Goal: Information Seeking & Learning: Learn about a topic

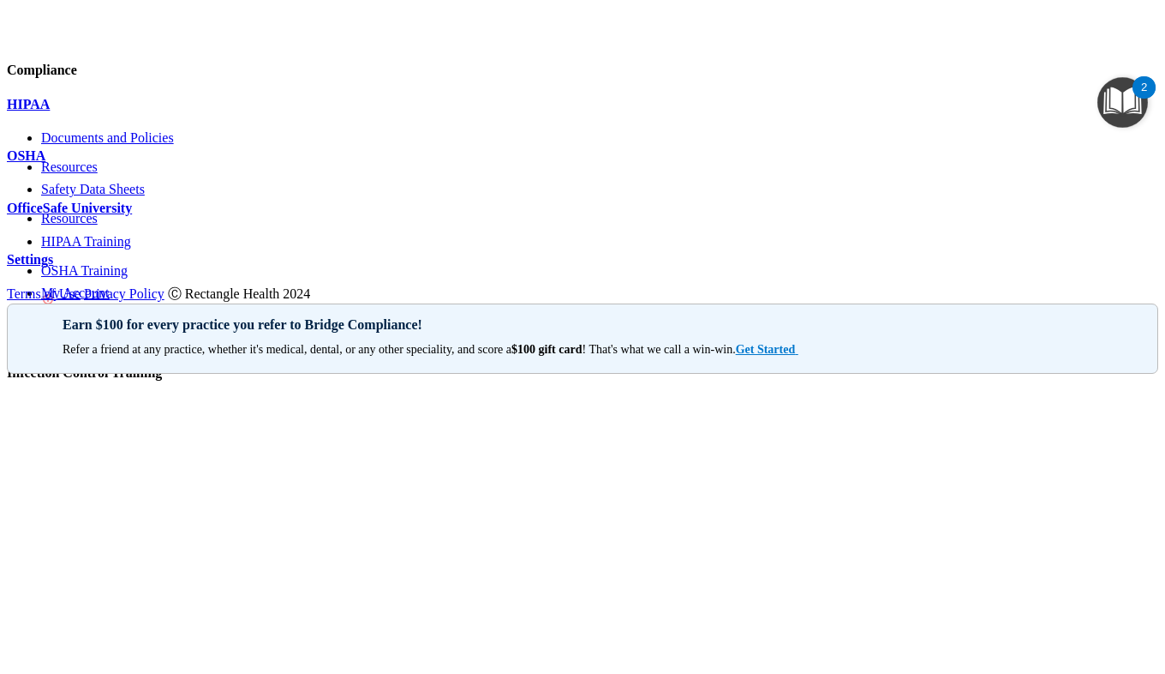
click at [168, 216] on p "OfficeSafe University" at bounding box center [583, 208] width 1152 height 15
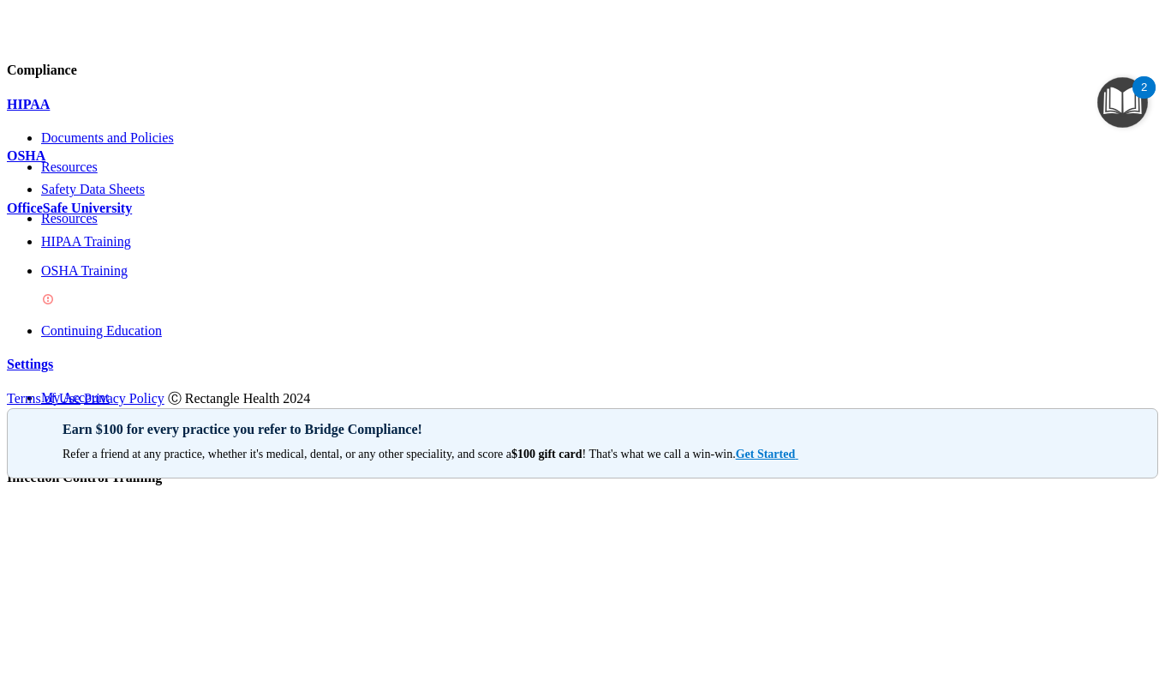
click at [140, 309] on div "OSHA Training" at bounding box center [600, 286] width 1118 height 46
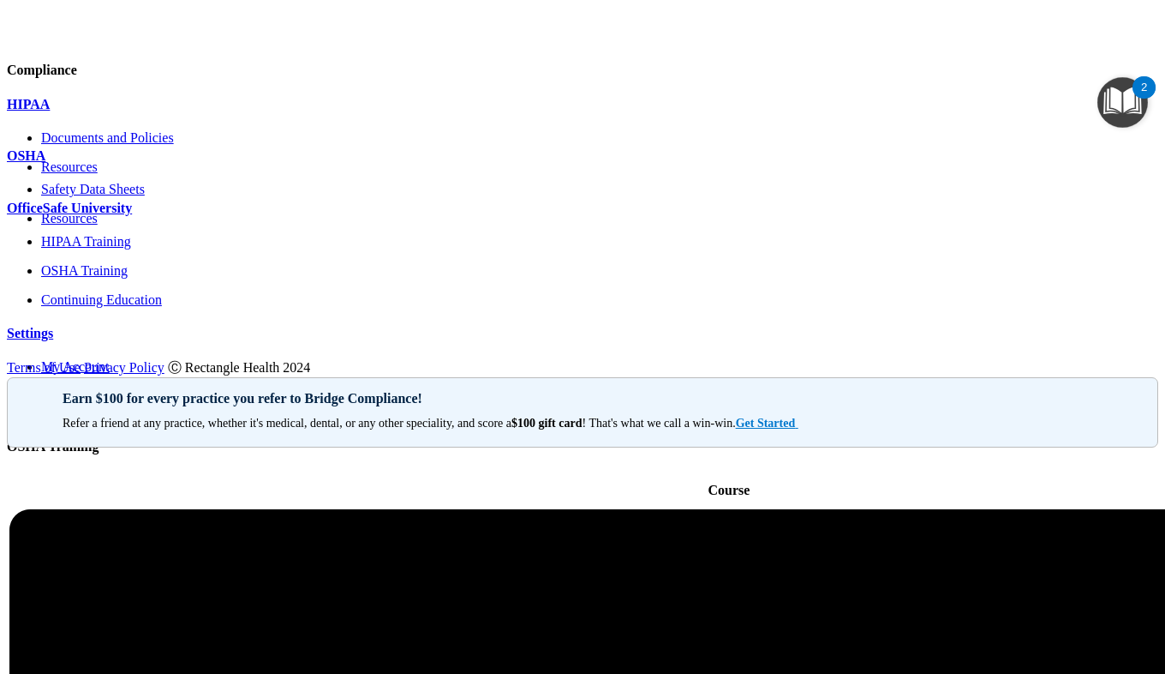
scroll to position [273, 0]
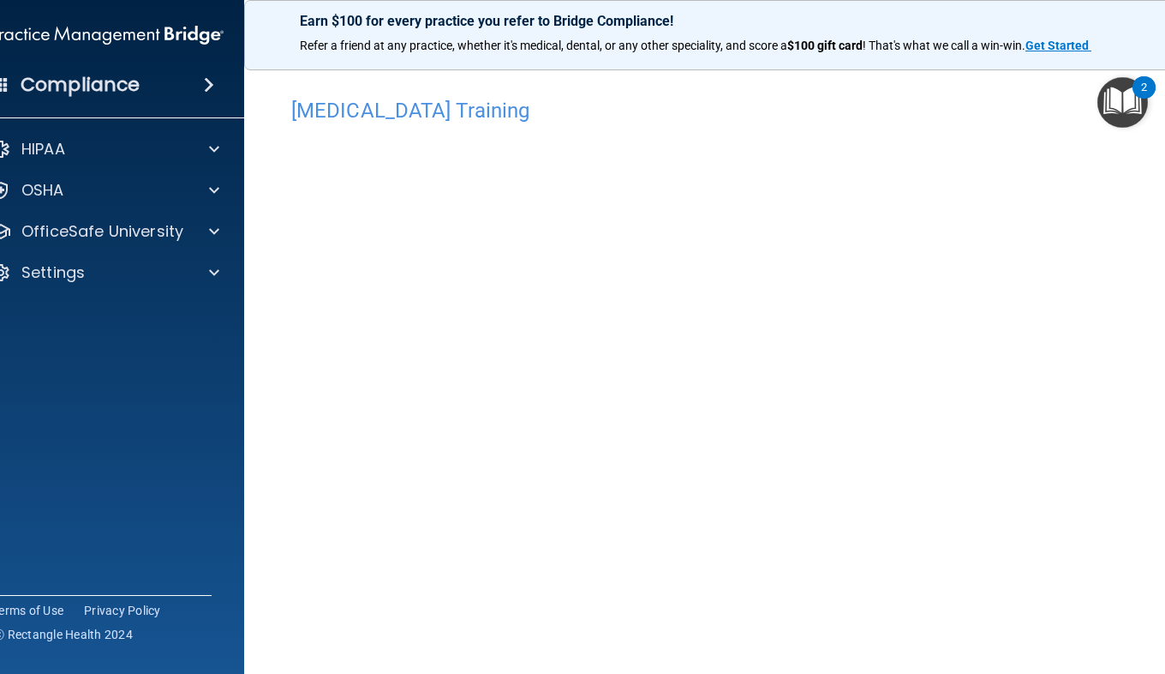
scroll to position [8, 0]
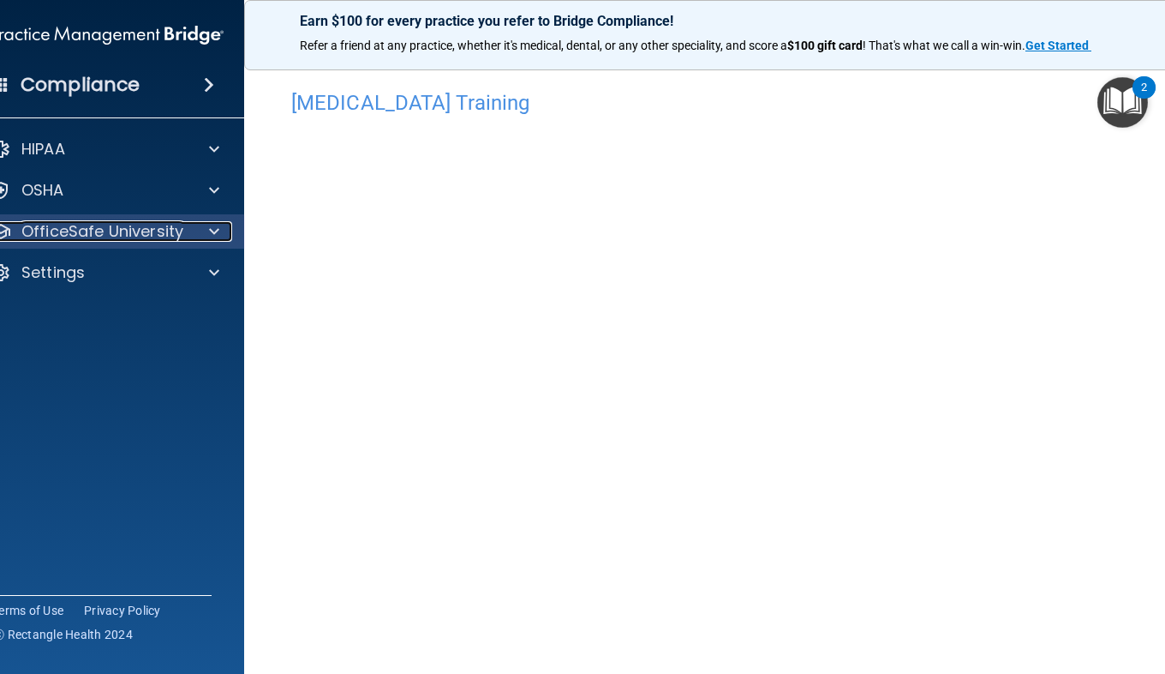
click at [165, 239] on p "OfficeSafe University" at bounding box center [102, 231] width 162 height 21
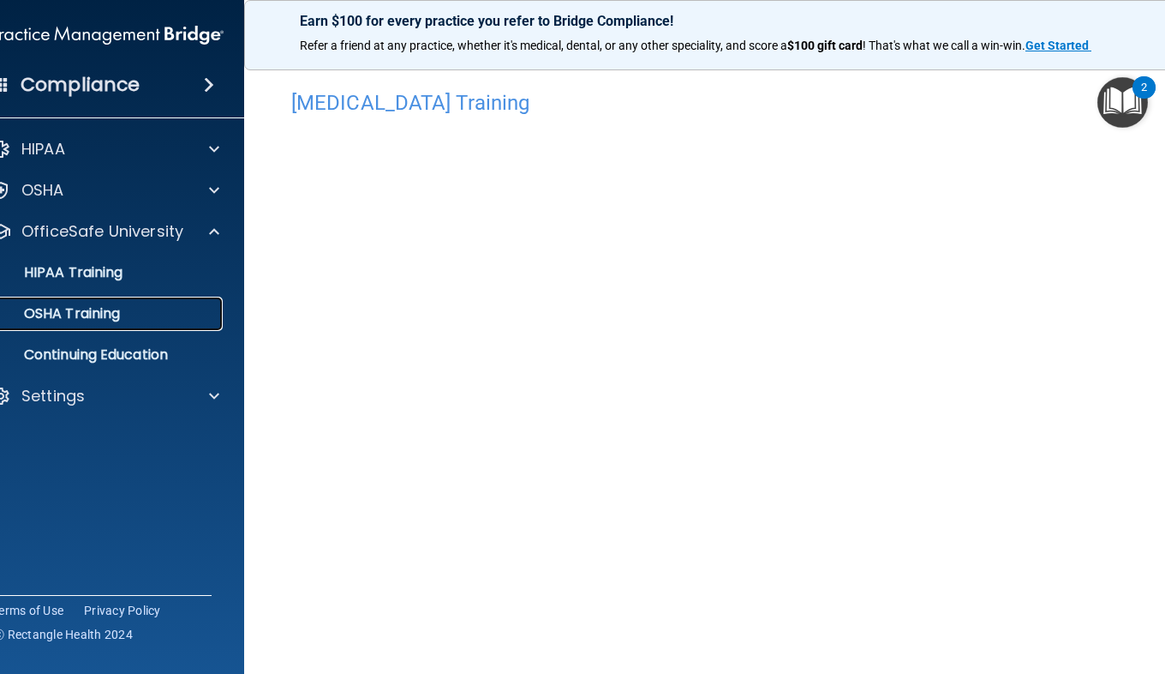
click at [102, 315] on p "OSHA Training" at bounding box center [50, 313] width 139 height 17
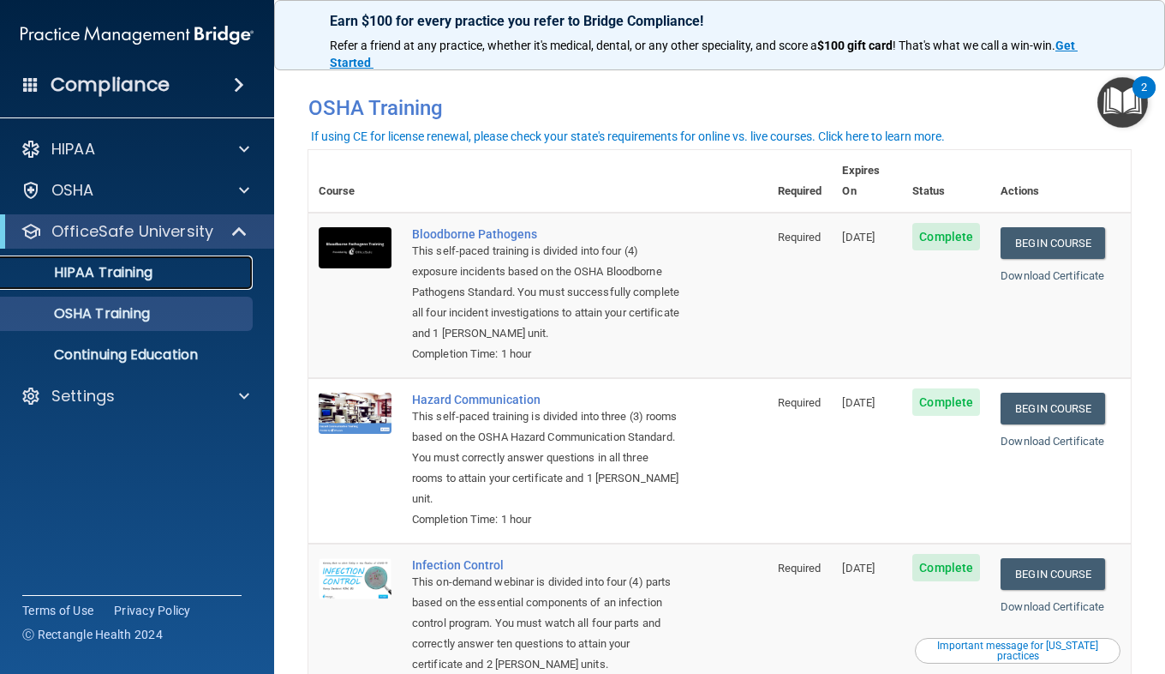
click at [182, 287] on link "HIPAA Training" at bounding box center [118, 272] width 270 height 34
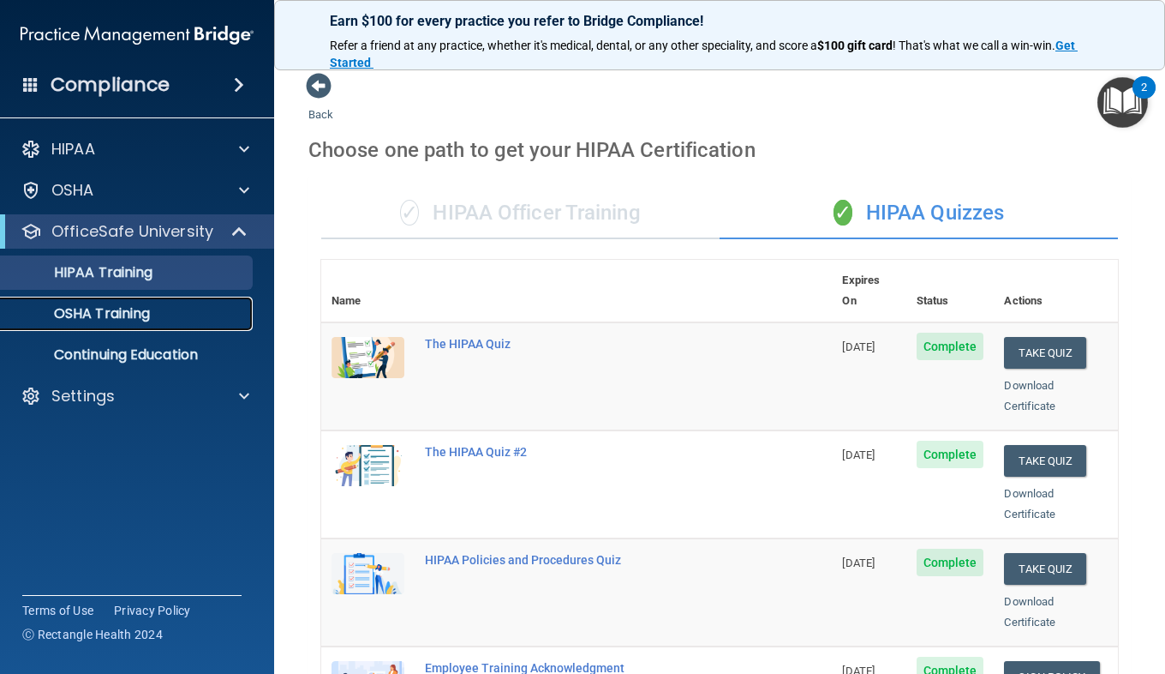
click at [196, 314] on div "OSHA Training" at bounding box center [128, 313] width 234 height 17
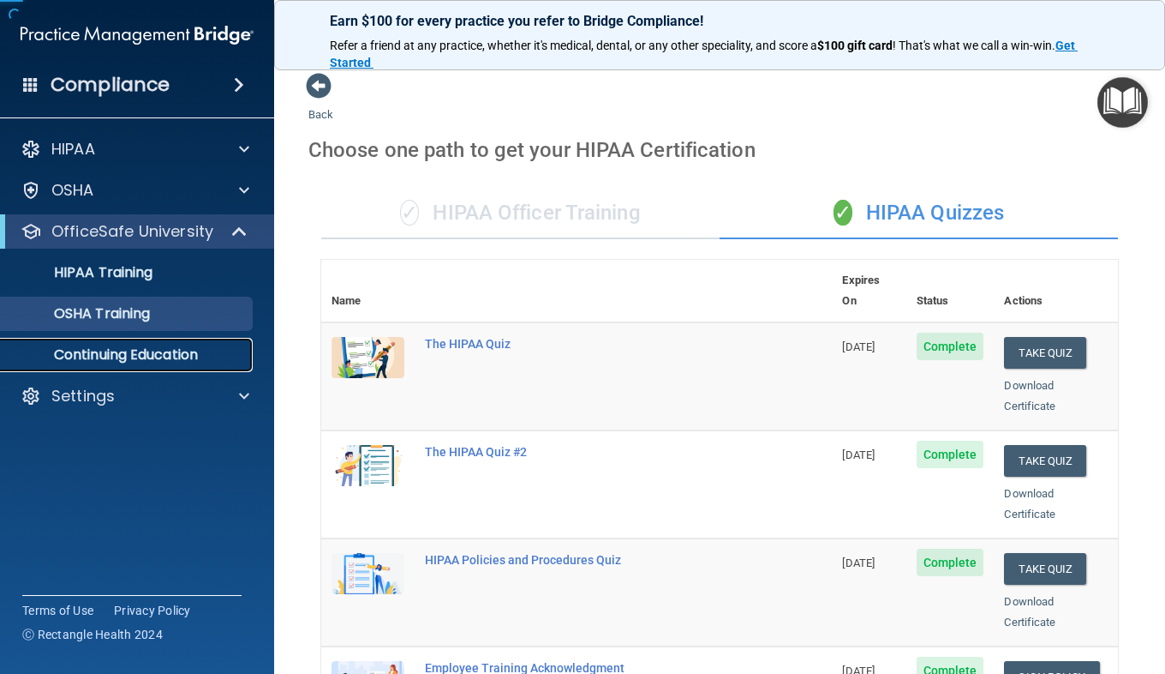
click at [189, 364] on link "Continuing Education" at bounding box center [118, 355] width 270 height 34
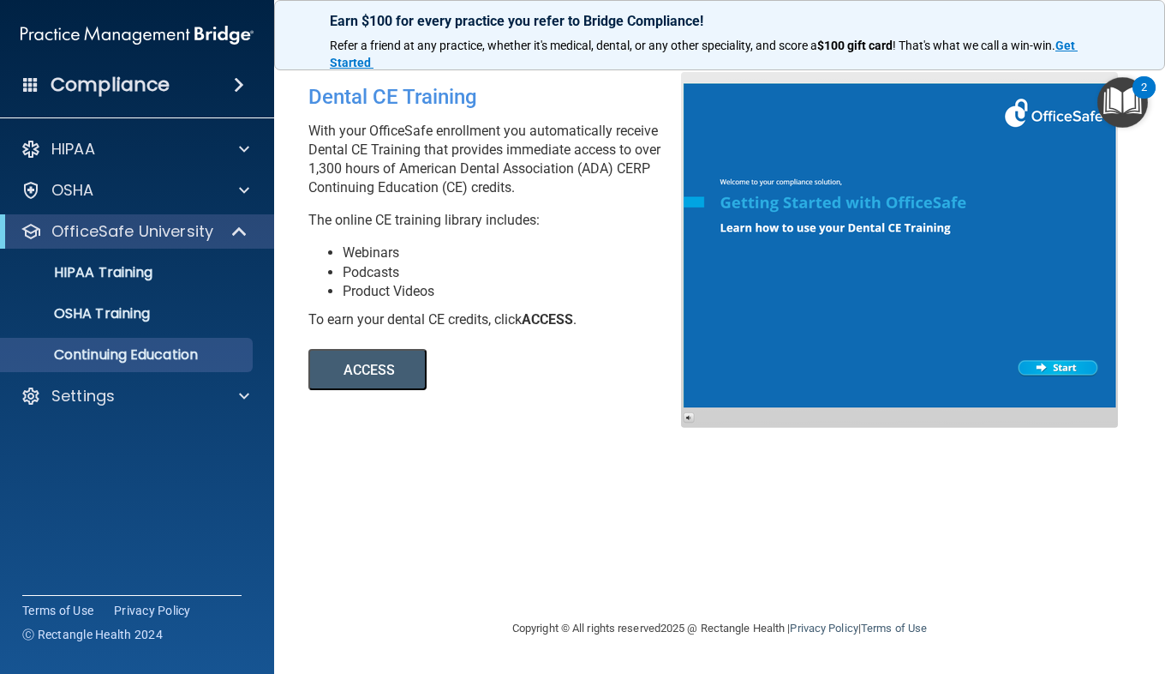
click at [397, 368] on button "ACCESS" at bounding box center [368, 369] width 118 height 41
click at [170, 324] on link "OSHA Training" at bounding box center [118, 314] width 270 height 34
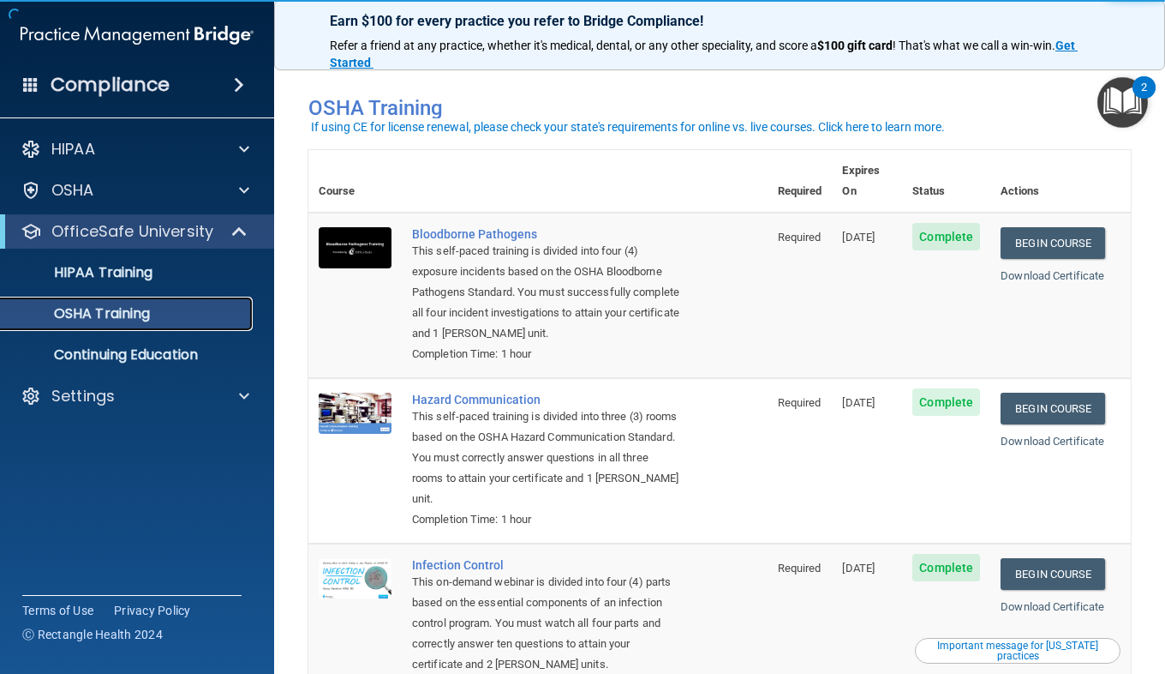
scroll to position [273, 0]
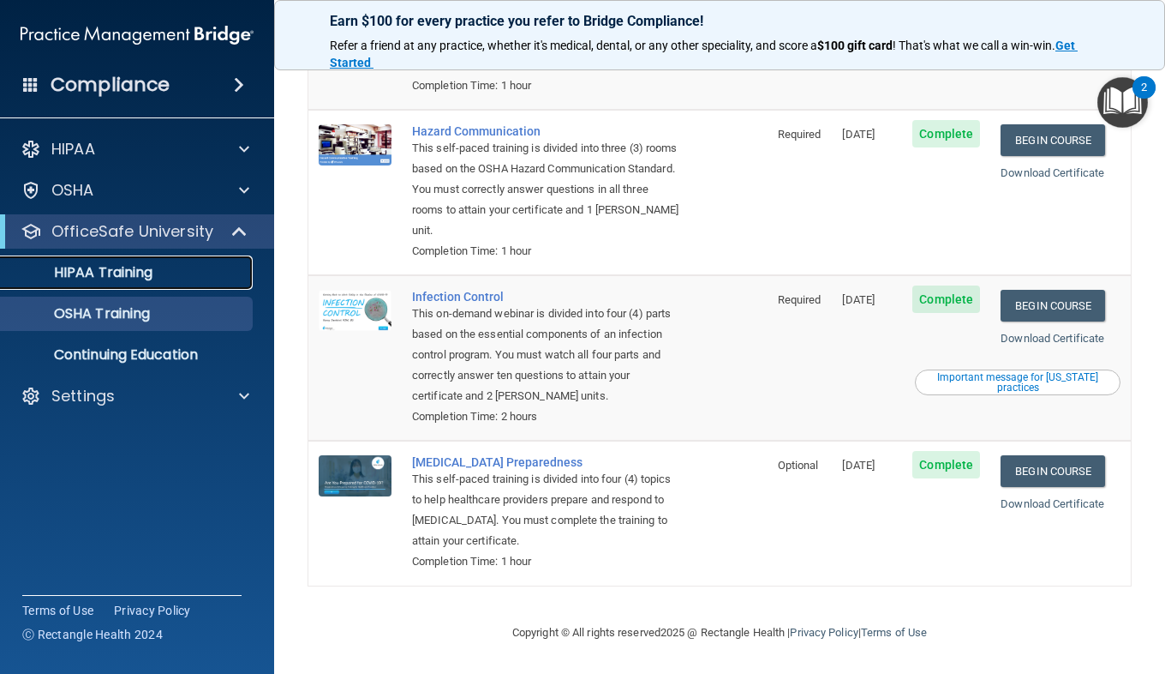
click at [173, 270] on div "HIPAA Training" at bounding box center [128, 272] width 234 height 17
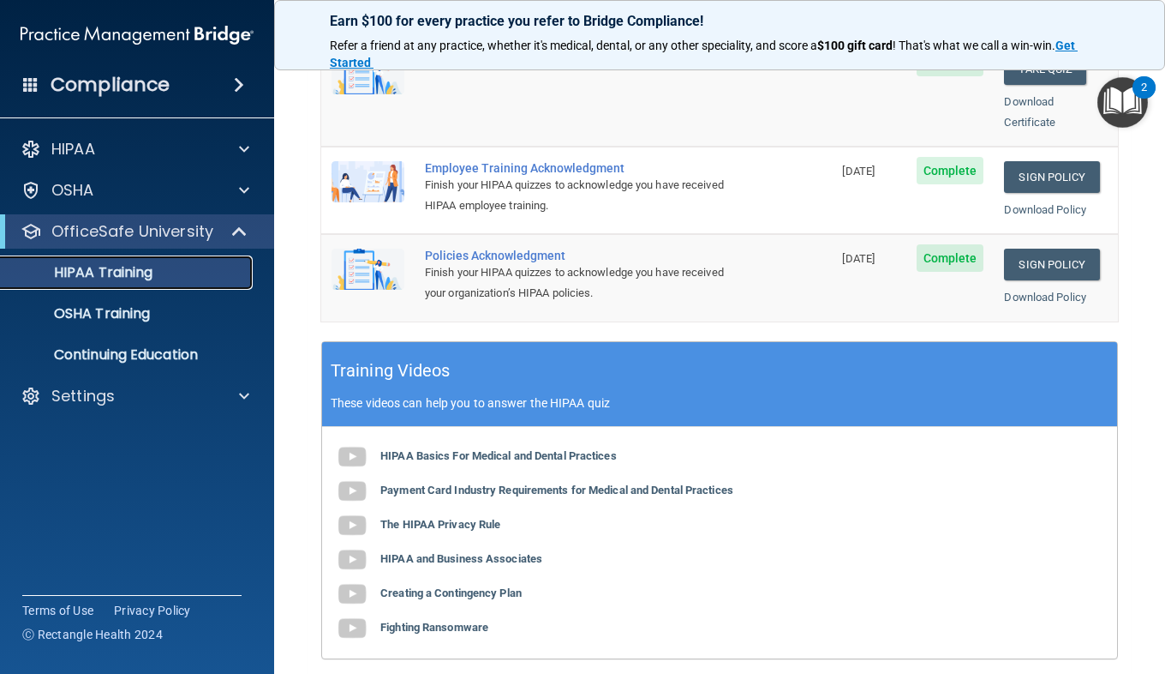
scroll to position [501, 0]
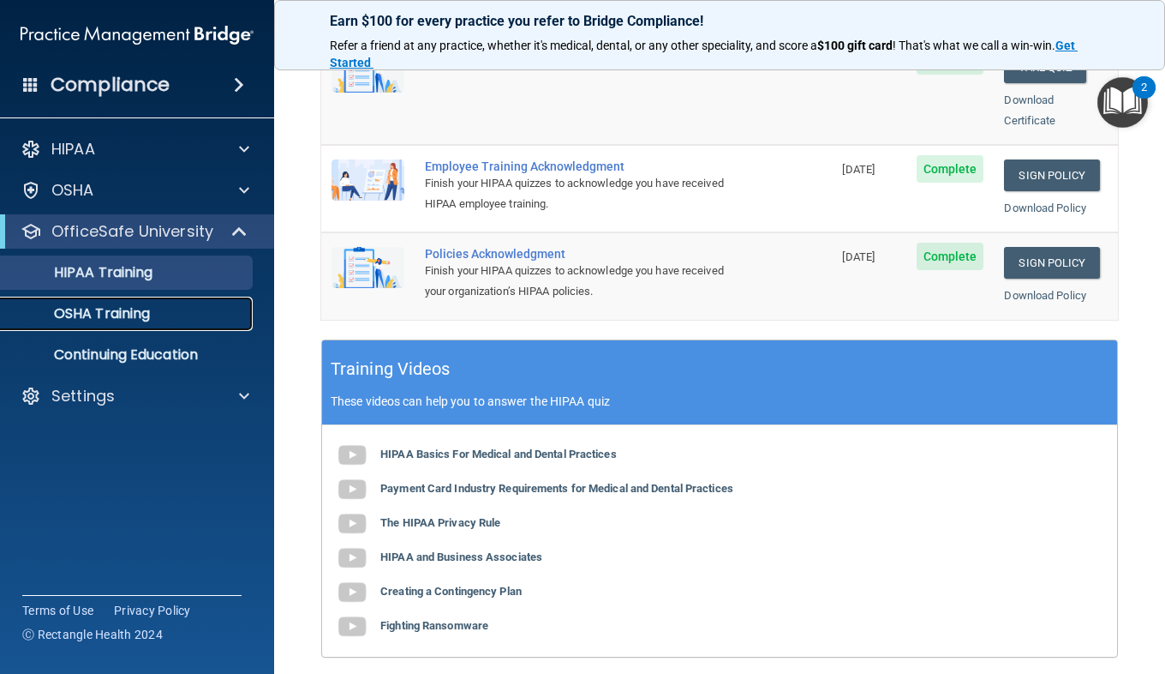
click at [165, 321] on div "OSHA Training" at bounding box center [128, 313] width 234 height 17
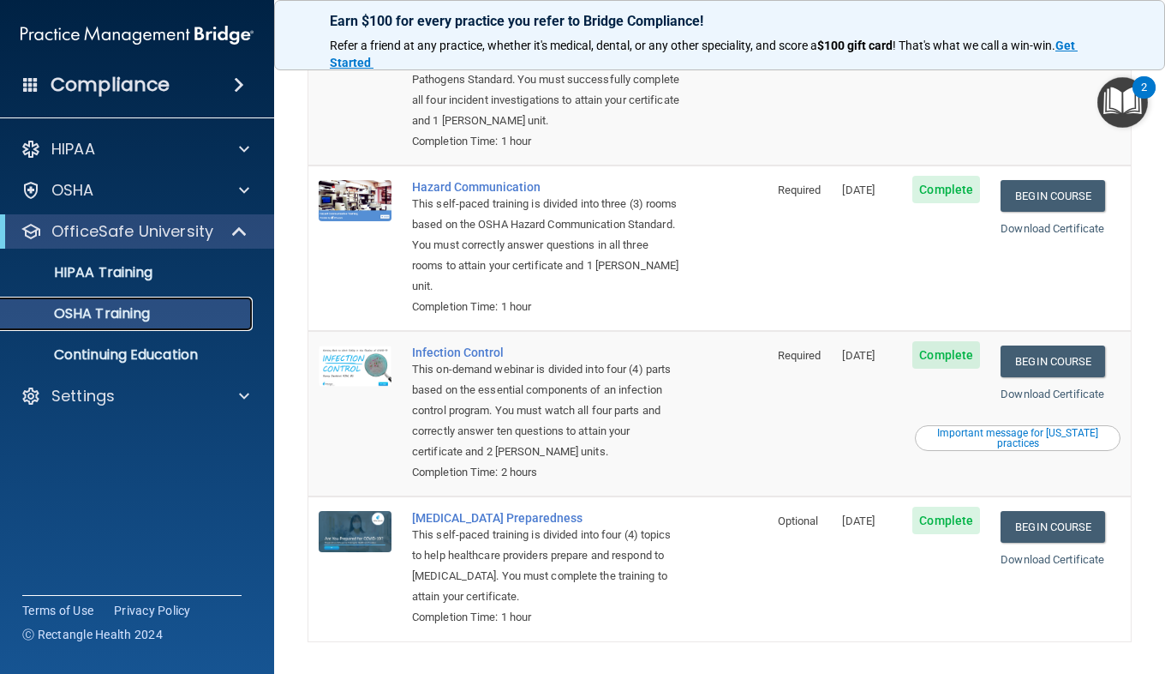
scroll to position [273, 0]
